Goal: Information Seeking & Learning: Learn about a topic

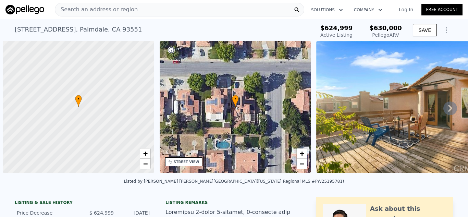
click at [219, 12] on div "Search an address or region" at bounding box center [180, 10] width 250 height 14
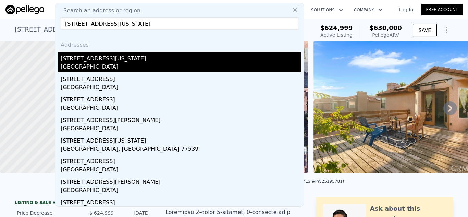
type input "[STREET_ADDRESS][US_STATE]"
click at [174, 60] on div "[STREET_ADDRESS][US_STATE]" at bounding box center [181, 57] width 241 height 11
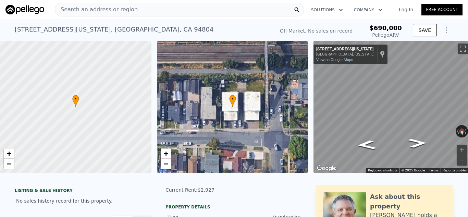
click at [139, 12] on div "Search an address or region" at bounding box center [180, 10] width 250 height 14
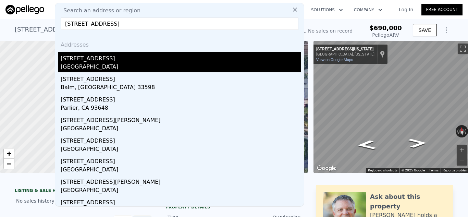
type input "[STREET_ADDRESS]"
click at [134, 60] on div "[STREET_ADDRESS]" at bounding box center [181, 57] width 241 height 11
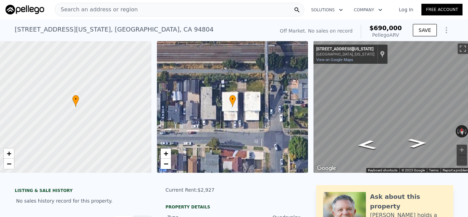
type input "3"
type input "4"
type input "1"
type input "3"
type input "1080"
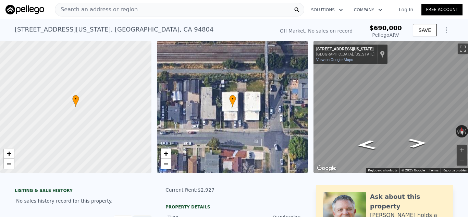
type input "1530"
type input "4356"
type input "9583"
type input "$ 641,000"
type input "5"
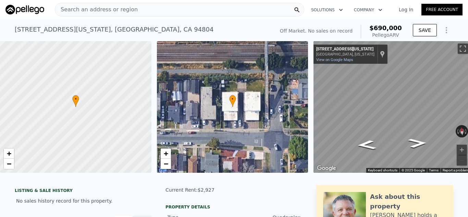
type input "$ 207,658"
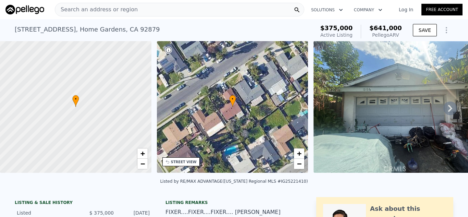
click at [188, 5] on div "Search an address or region" at bounding box center [180, 10] width 250 height 14
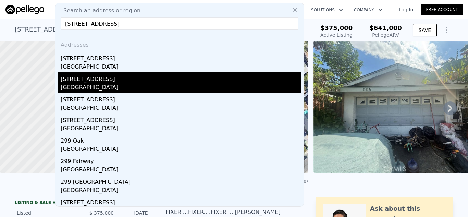
type input "[STREET_ADDRESS]"
click at [144, 80] on div "[STREET_ADDRESS]" at bounding box center [181, 77] width 241 height 11
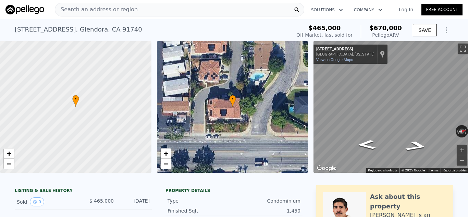
click at [156, 10] on div "Search an address or region" at bounding box center [180, 10] width 250 height 14
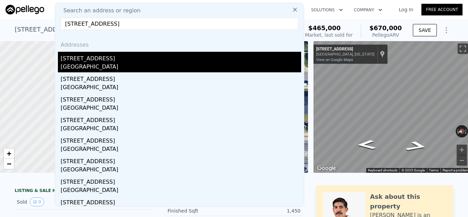
type input "[STREET_ADDRESS]"
click at [142, 61] on div "[STREET_ADDRESS]" at bounding box center [181, 57] width 241 height 11
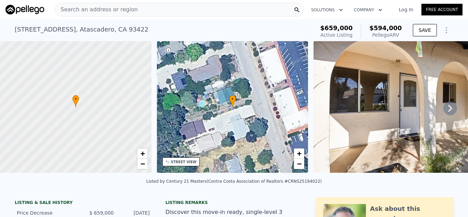
click at [193, 12] on div "Search an address or region" at bounding box center [180, 10] width 250 height 14
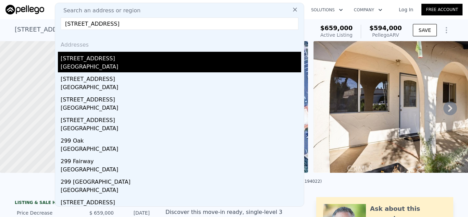
type input "[STREET_ADDRESS]"
click at [135, 52] on div "[STREET_ADDRESS]" at bounding box center [181, 57] width 241 height 11
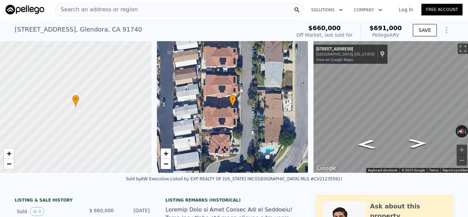
click at [252, 9] on div "Search an address or region" at bounding box center [180, 10] width 250 height 14
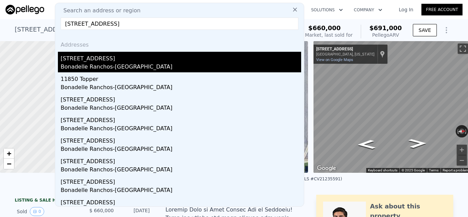
type input "[STREET_ADDRESS]"
click at [187, 64] on div "Bonadelle Ranchos-[GEOGRAPHIC_DATA]" at bounding box center [181, 68] width 241 height 10
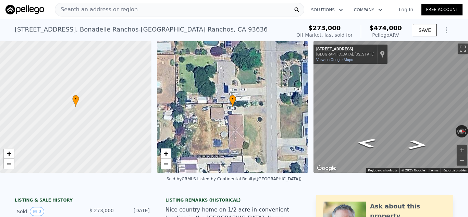
click at [175, 12] on div "Search an address or region" at bounding box center [180, 10] width 250 height 14
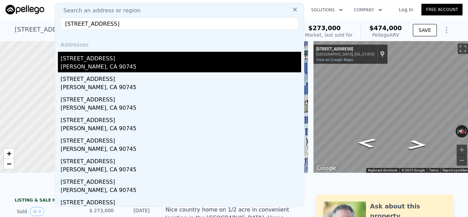
type input "[STREET_ADDRESS]"
click at [112, 57] on div "[STREET_ADDRESS]" at bounding box center [181, 57] width 241 height 11
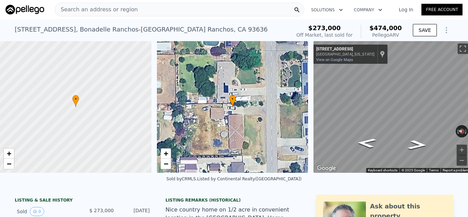
type input "2"
type input "5"
type input "1"
type input "3"
type input "1212"
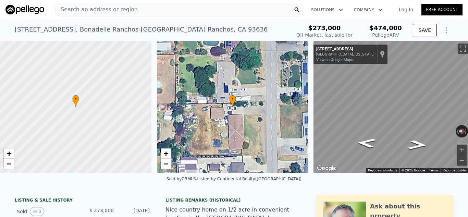
type input "2044"
type input "3005"
type input "7007"
type input "$ 830,000"
type input "6"
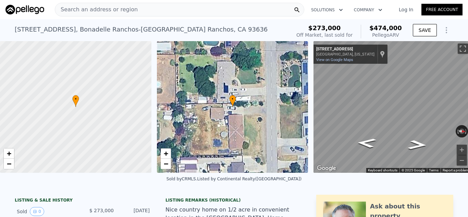
type input "$ 38,069"
